Goal: Find contact information: Find contact information

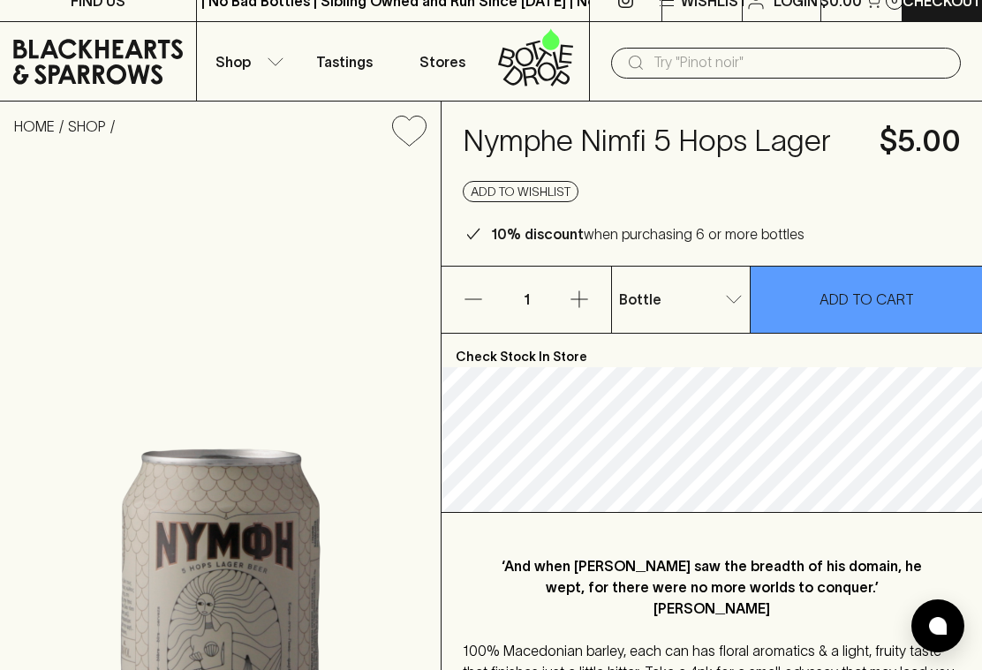
scroll to position [11, 0]
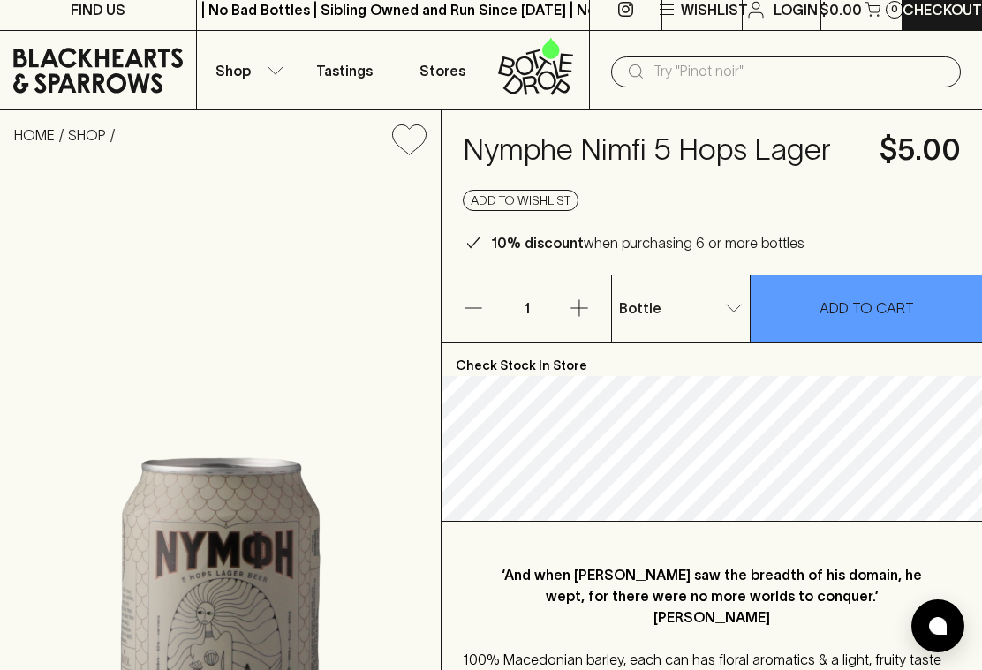
click at [581, 302] on icon "button" at bounding box center [579, 308] width 21 height 21
click at [539, 296] on p "2" at bounding box center [526, 309] width 42 height 66
click at [589, 307] on icon "button" at bounding box center [579, 308] width 21 height 21
click at [594, 297] on button "button" at bounding box center [580, 309] width 64 height 66
click at [589, 302] on icon "button" at bounding box center [579, 308] width 21 height 21
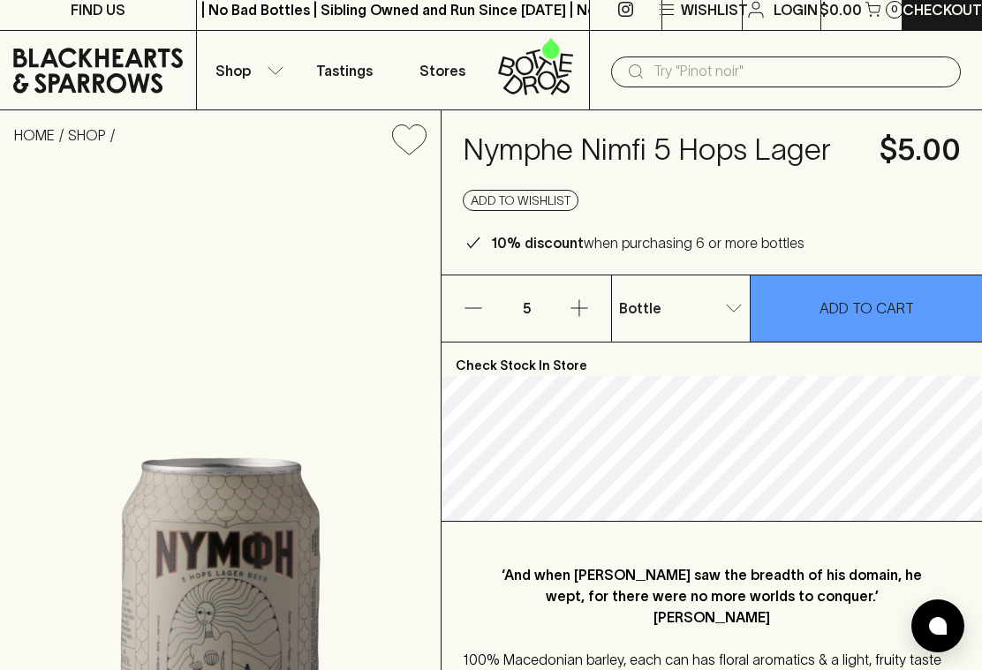
click at [592, 307] on button "button" at bounding box center [580, 309] width 64 height 66
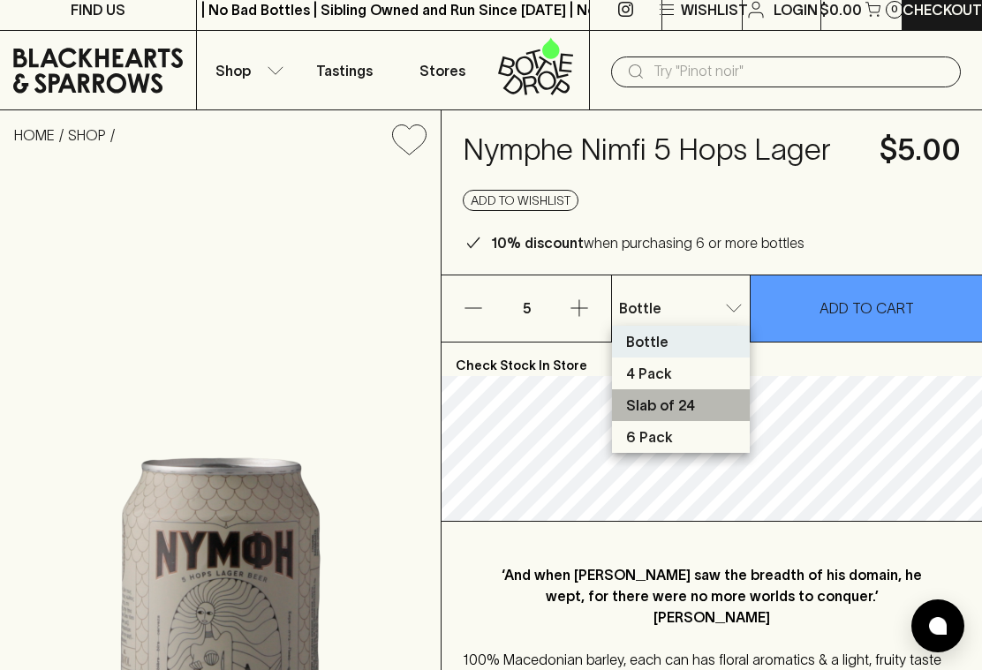
click at [692, 404] on li "Slab of 24" at bounding box center [681, 406] width 138 height 32
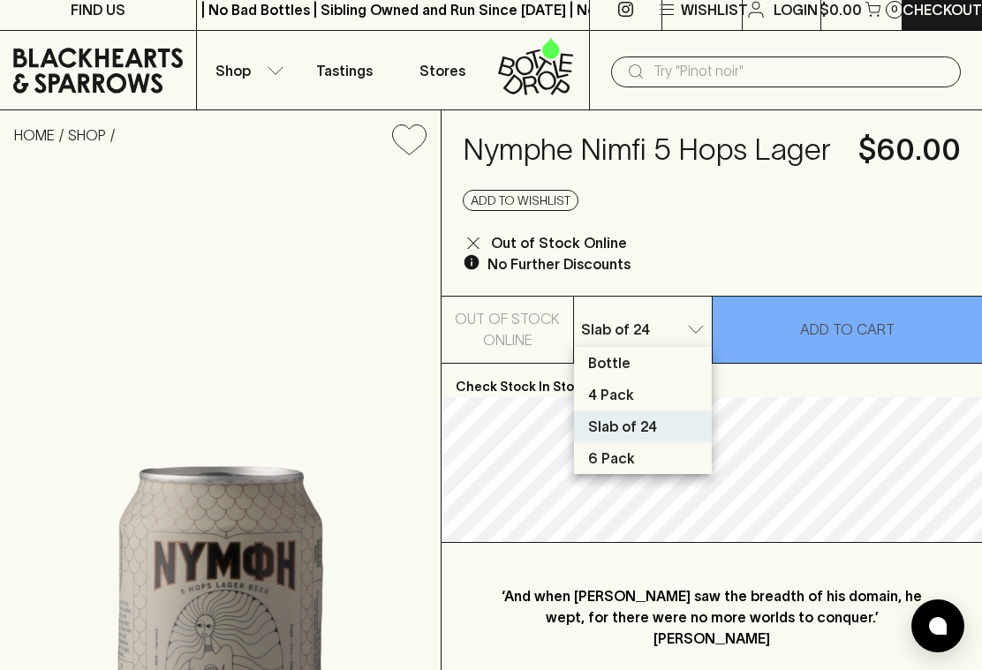
click at [650, 461] on li "6 Pack" at bounding box center [643, 459] width 138 height 32
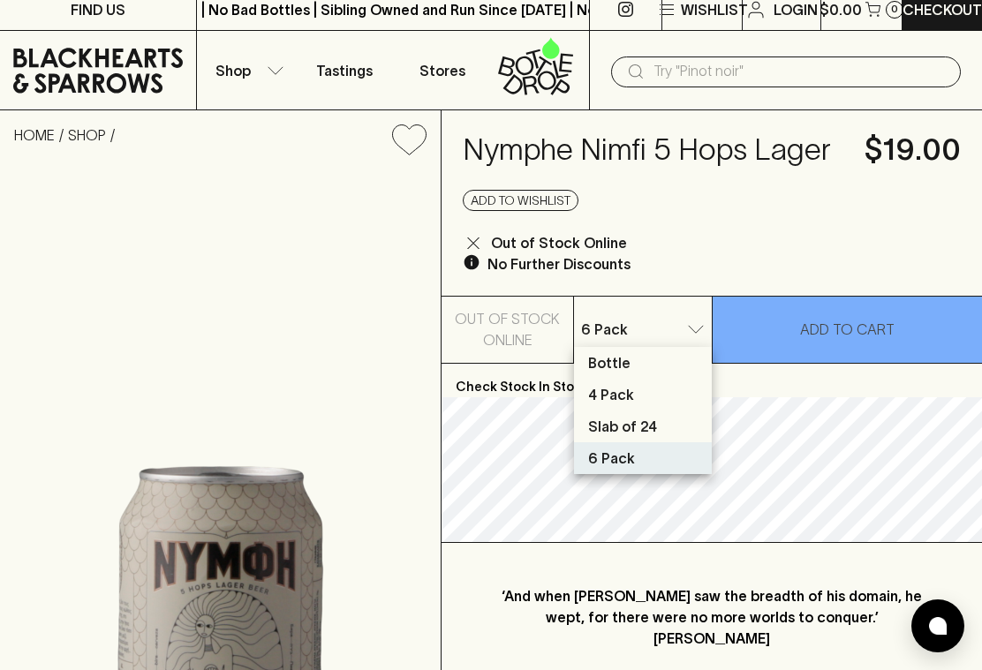
click at [660, 392] on li "4 Pack" at bounding box center [643, 395] width 138 height 32
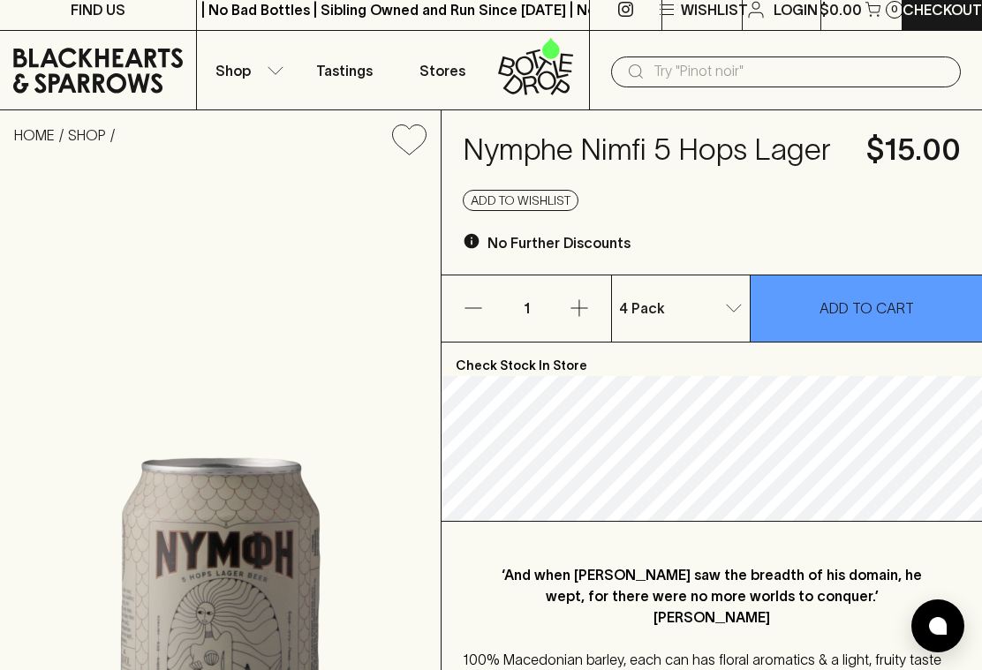
type input "1"
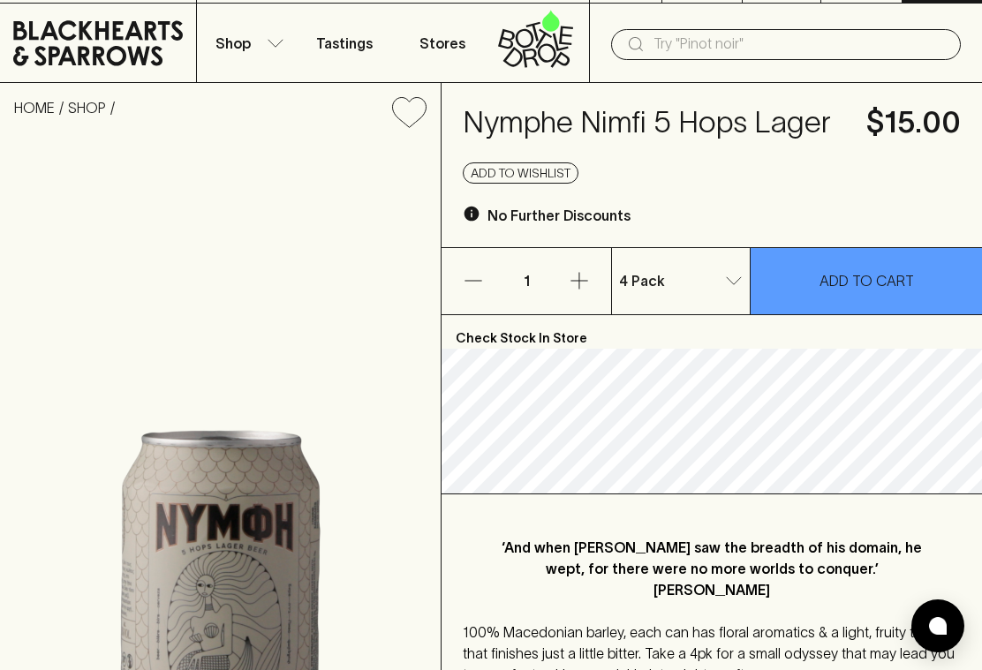
scroll to position [0, 0]
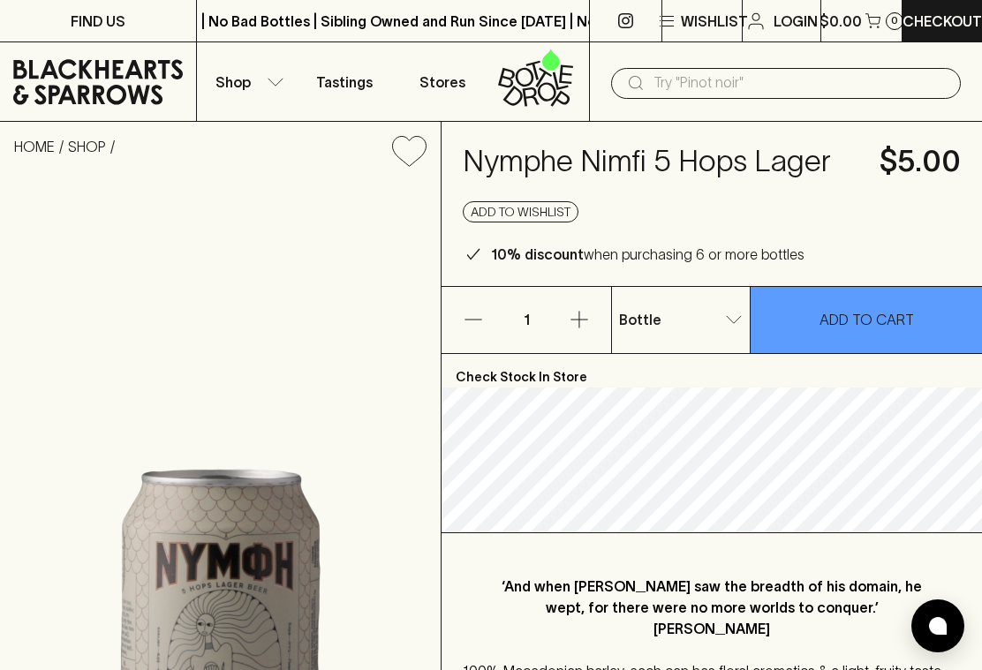
click at [82, 15] on p "FIND US" at bounding box center [98, 21] width 55 height 21
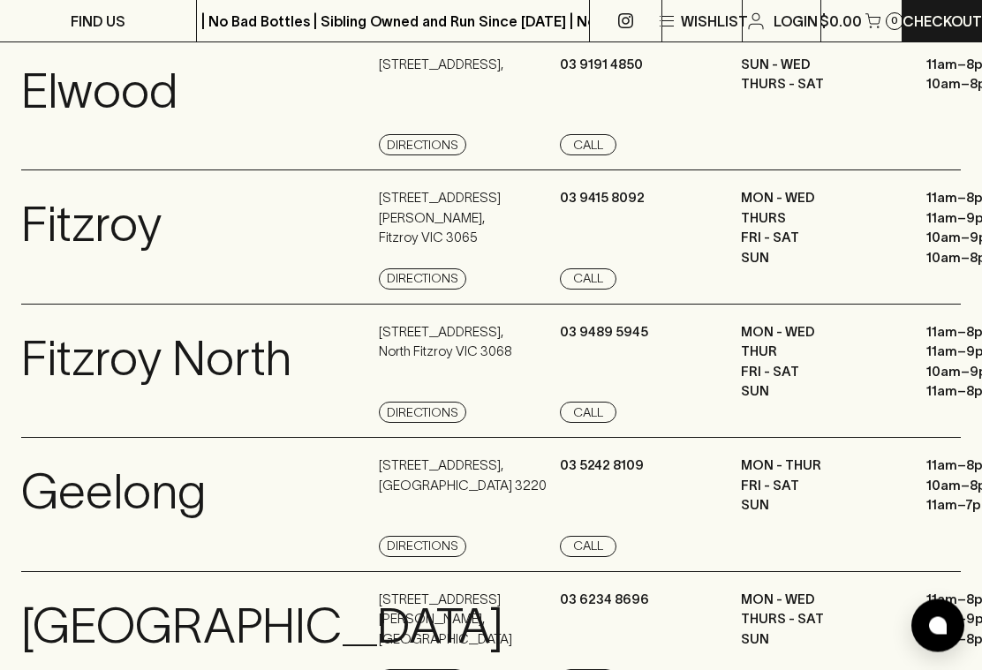
scroll to position [959, 0]
